Goal: Task Accomplishment & Management: Complete application form

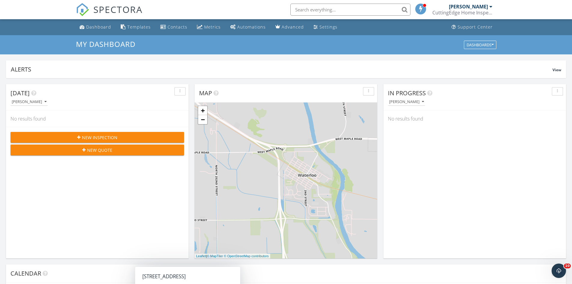
scroll to position [556, 582]
click at [98, 23] on link "Dashboard" at bounding box center [95, 27] width 36 height 11
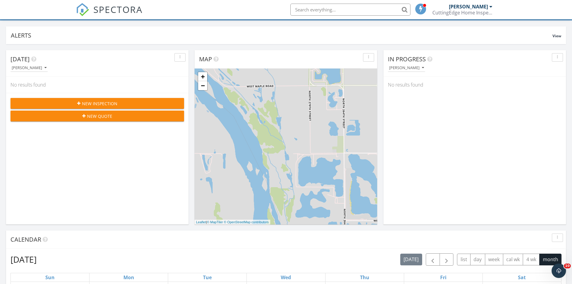
scroll to position [30, 0]
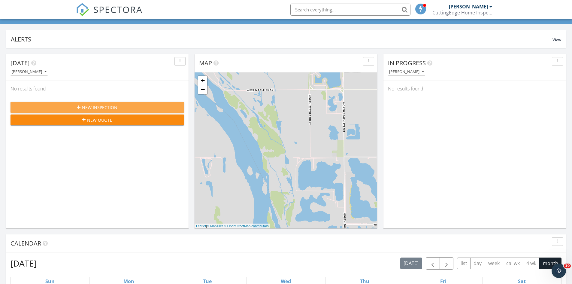
click at [107, 109] on span "New Inspection" at bounding box center [99, 107] width 35 height 6
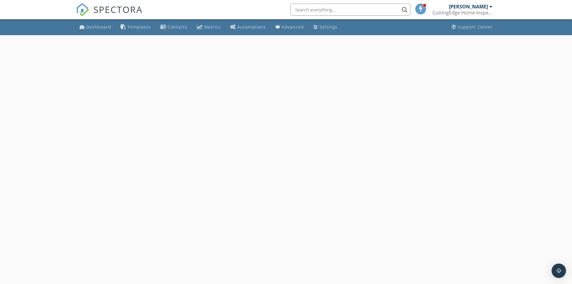
select select "8"
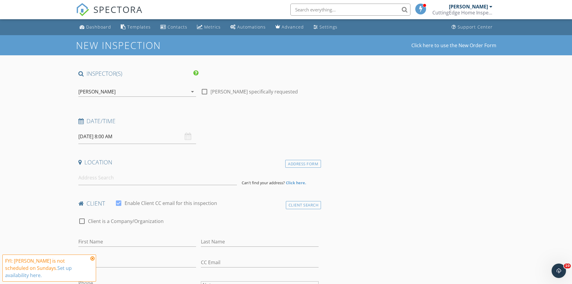
click at [140, 137] on input "09/28/2025 8:00 AM" at bounding box center [137, 136] width 118 height 15
type input "09/30/2025 8:00 AM"
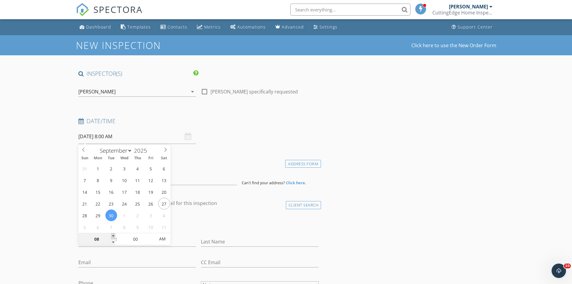
type input "09"
type input "09/30/2025 9:00 AM"
click at [113, 235] on span at bounding box center [113, 236] width 4 height 6
type input "10"
type input "[DATE] 10:00 AM"
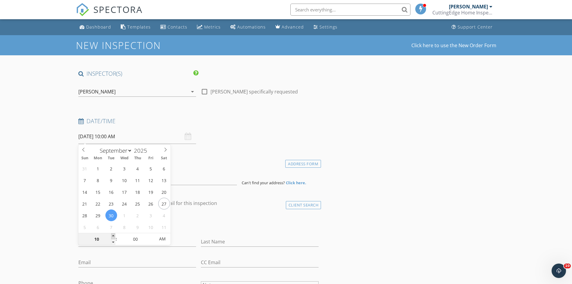
click at [113, 235] on span at bounding box center [113, 236] width 4 height 6
type input "09"
type input "[DATE] 9:00 AM"
click at [111, 243] on span at bounding box center [113, 242] width 4 height 6
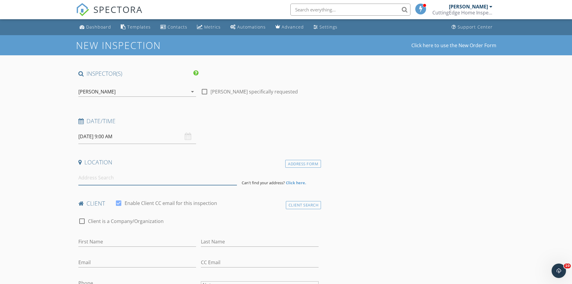
click at [166, 176] on input at bounding box center [157, 177] width 159 height 15
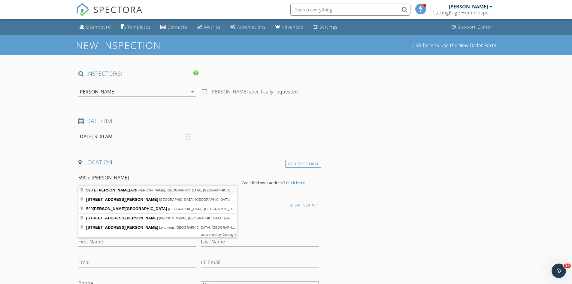
type input "590 E Pratt Ave, Craig, NE, USA"
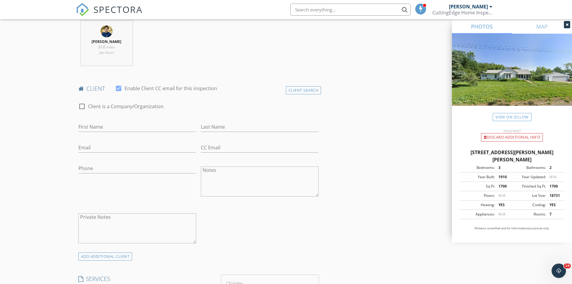
scroll to position [270, 0]
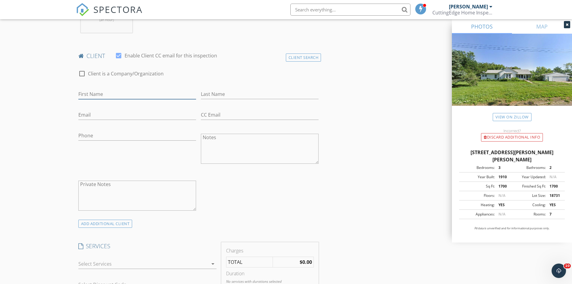
click at [140, 90] on input "First Name" at bounding box center [137, 94] width 118 height 10
type input "[PERSON_NAME]"
click at [245, 95] on input "Last Name" at bounding box center [260, 94] width 118 height 10
type input "[PERSON_NAME]"
click at [150, 119] on input "Email" at bounding box center [137, 115] width 118 height 10
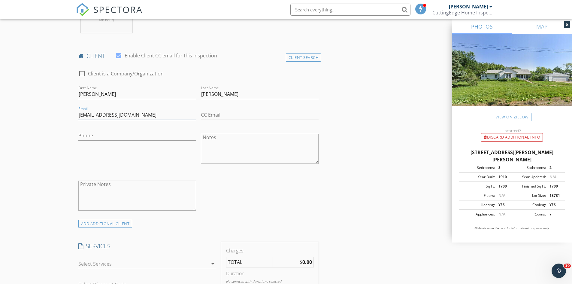
type input "[EMAIL_ADDRESS][DOMAIN_NAME]"
click at [140, 139] on input "Phone" at bounding box center [137, 136] width 118 height 10
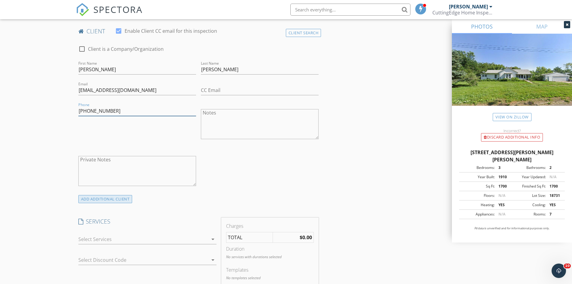
scroll to position [330, 0]
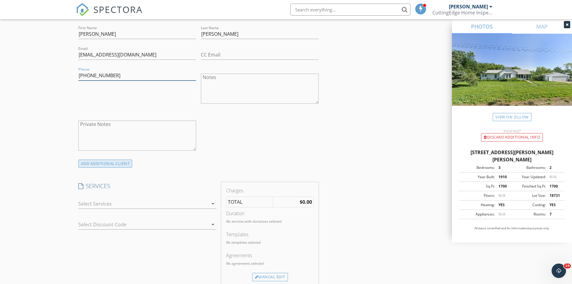
type input "402-278-2838"
click at [122, 167] on div "ADD ADDITIONAL client" at bounding box center [105, 163] width 54 height 8
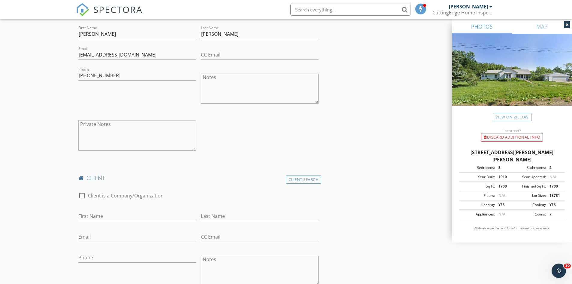
scroll to position [390, 0]
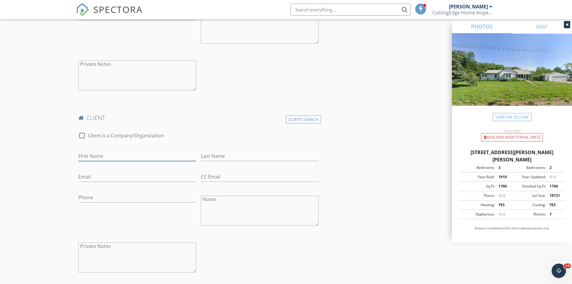
click at [112, 158] on input "First Name" at bounding box center [137, 156] width 118 height 10
type input "h"
type input "Haley"
click at [235, 153] on input "Last Name" at bounding box center [260, 156] width 118 height 10
type input "Kellogg"
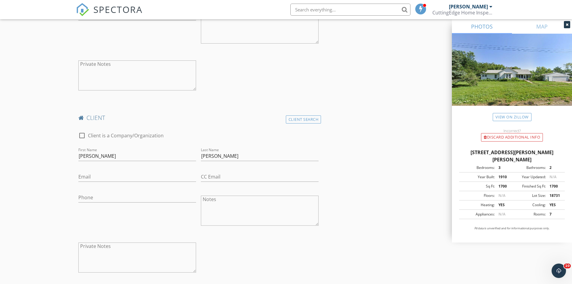
click at [177, 170] on div "Email" at bounding box center [137, 178] width 118 height 20
click at [174, 173] on input "Email" at bounding box center [137, 177] width 118 height 10
type input "halymay2001@icloud.com"
click at [149, 196] on input "Phone" at bounding box center [137, 198] width 118 height 10
type input "402-237-9088"
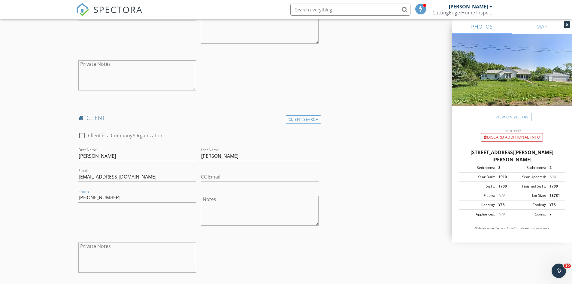
click at [371, 166] on div "INSPECTOR(S) check_box Luke Walker PRIMARY Luke Walker arrow_drop_down check_bo…" at bounding box center [286, 258] width 421 height 1159
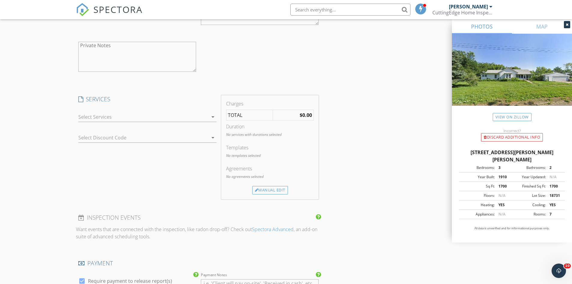
scroll to position [601, 0]
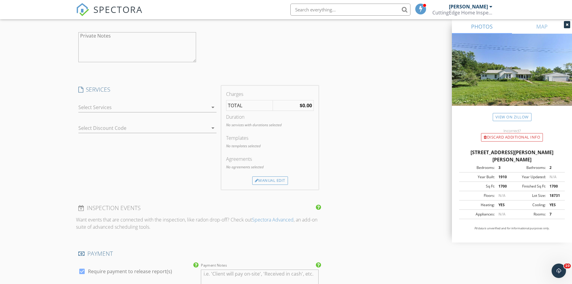
click at [145, 108] on div at bounding box center [143, 107] width 130 height 10
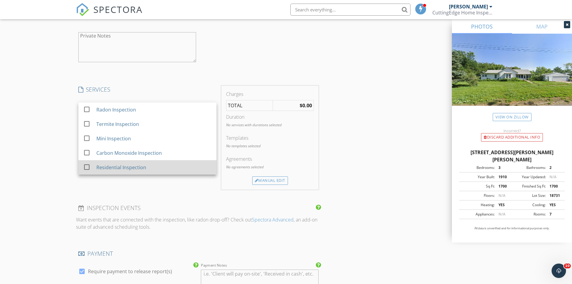
click at [132, 162] on div "Residential Inspection" at bounding box center [153, 167] width 115 height 12
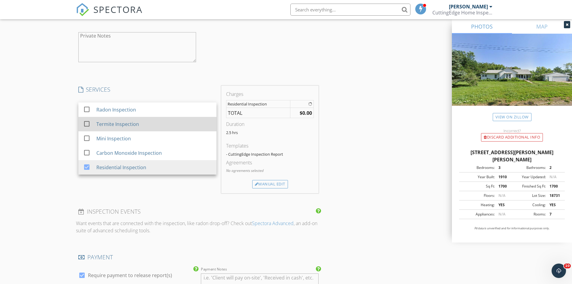
click at [128, 121] on div "Termite Inspection" at bounding box center [117, 123] width 43 height 7
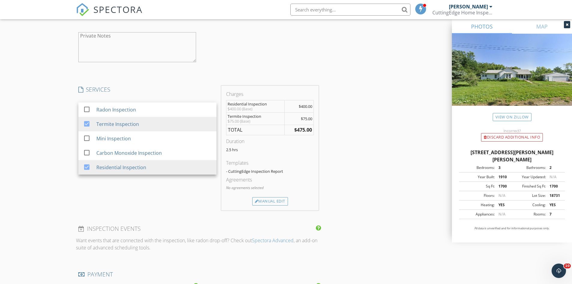
click at [353, 138] on div "INSPECTOR(S) check_box Luke Walker PRIMARY Luke Walker arrow_drop_down check_bo…" at bounding box center [286, 59] width 421 height 1180
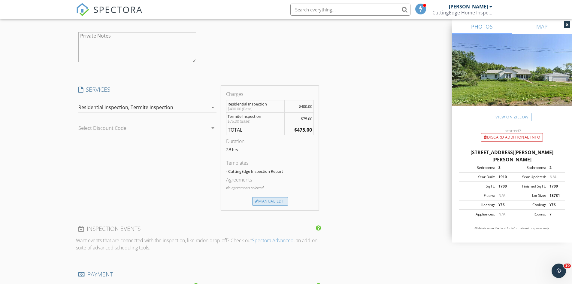
click at [279, 203] on div "Manual Edit" at bounding box center [270, 201] width 36 height 8
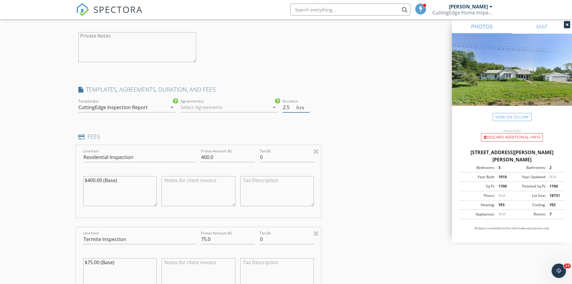
click at [305, 110] on input "2.5" at bounding box center [296, 107] width 27 height 10
drag, startPoint x: 306, startPoint y: 109, endPoint x: 297, endPoint y: 114, distance: 10.9
type input "2"
click at [306, 109] on input "2" at bounding box center [296, 107] width 27 height 10
click at [227, 111] on div at bounding box center [225, 107] width 89 height 10
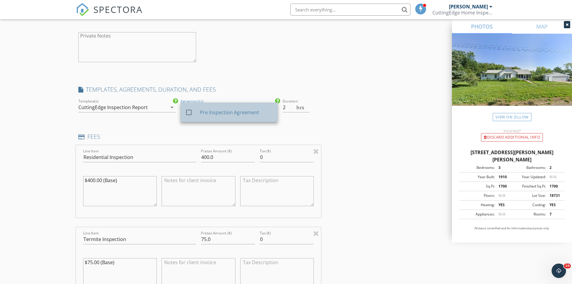
click at [229, 115] on div "Pre Inspection Agreement" at bounding box center [236, 112] width 73 height 7
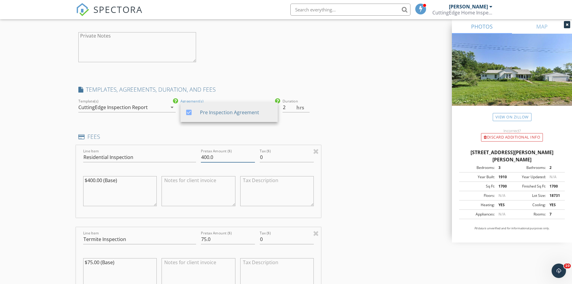
click at [206, 156] on input "400.0" at bounding box center [228, 157] width 54 height 10
type input "460.0"
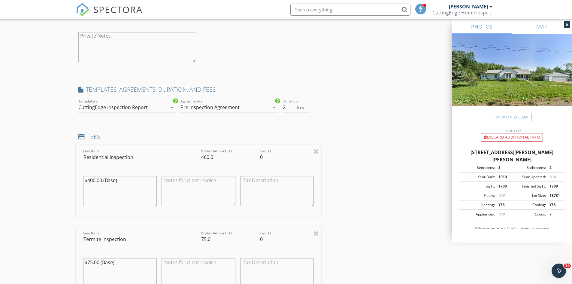
click at [353, 146] on div "INSPECTOR(S) check_box Luke Walker PRIMARY Luke Walker arrow_drop_down check_bo…" at bounding box center [286, 122] width 421 height 1306
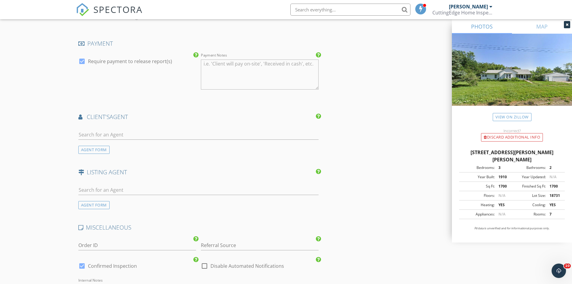
scroll to position [961, 0]
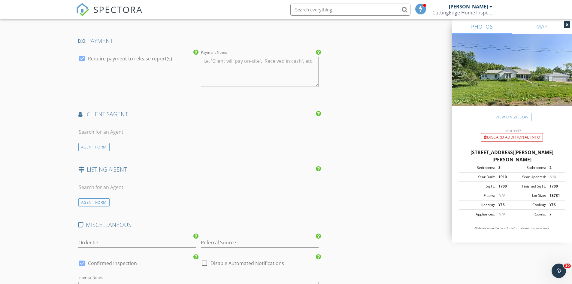
click at [159, 142] on div at bounding box center [198, 141] width 241 height 4
click at [162, 135] on input "text" at bounding box center [198, 132] width 241 height 10
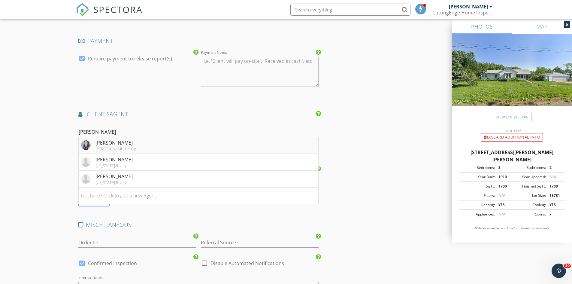
type input "jess"
click at [207, 142] on li "Jessi Hoover Don Peterson Realty" at bounding box center [199, 145] width 240 height 17
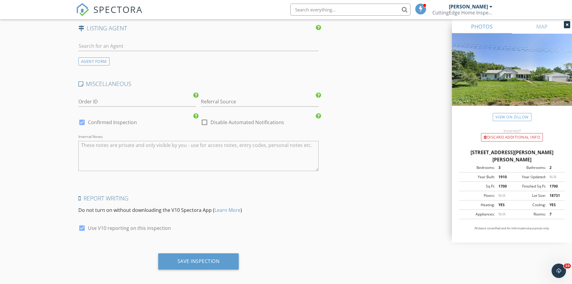
scroll to position [1244, 0]
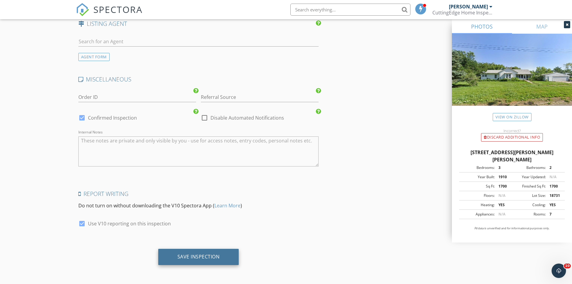
click at [185, 260] on div "Save Inspection" at bounding box center [199, 257] width 42 height 6
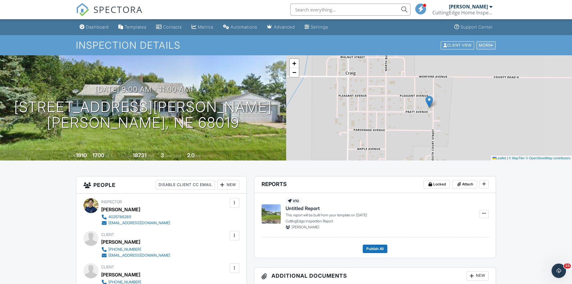
click at [495, 43] on div "More" at bounding box center [486, 45] width 20 height 8
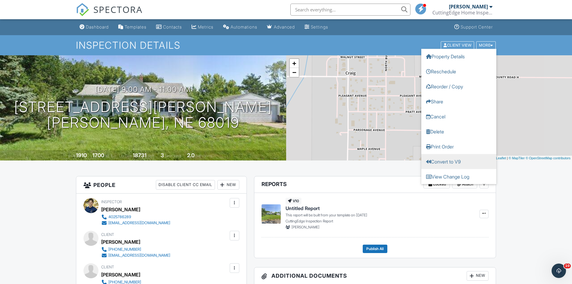
click at [460, 160] on link "Convert to V9" at bounding box center [458, 161] width 75 height 15
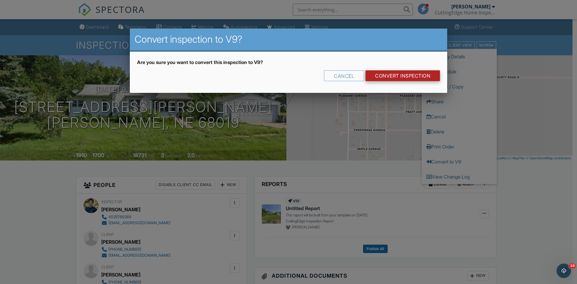
click at [412, 76] on link "CONVERT INSPECTION" at bounding box center [402, 75] width 74 height 11
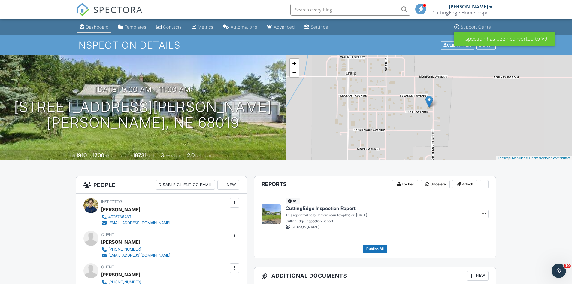
click at [95, 25] on div "Dashboard" at bounding box center [97, 26] width 23 height 5
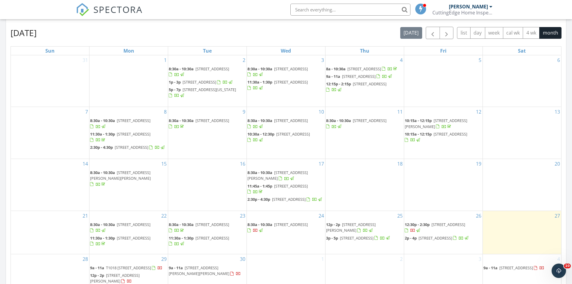
scroll to position [360, 0]
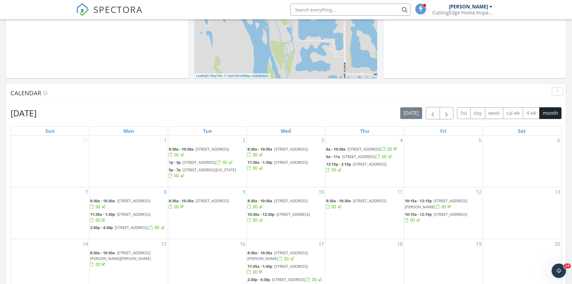
scroll to position [0, 0]
